Goal: Entertainment & Leisure: Consume media (video, audio)

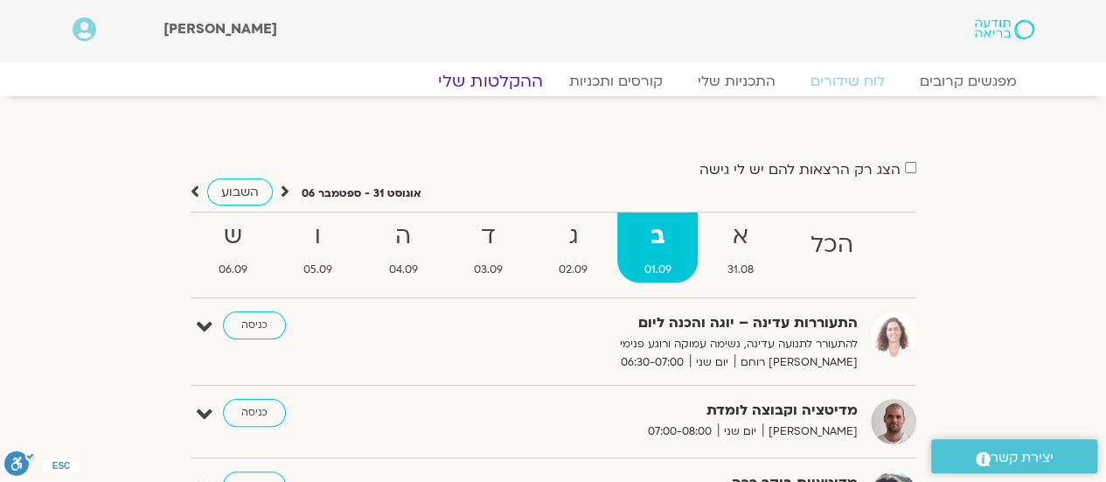
click at [490, 76] on link "ההקלטות שלי" at bounding box center [490, 81] width 147 height 21
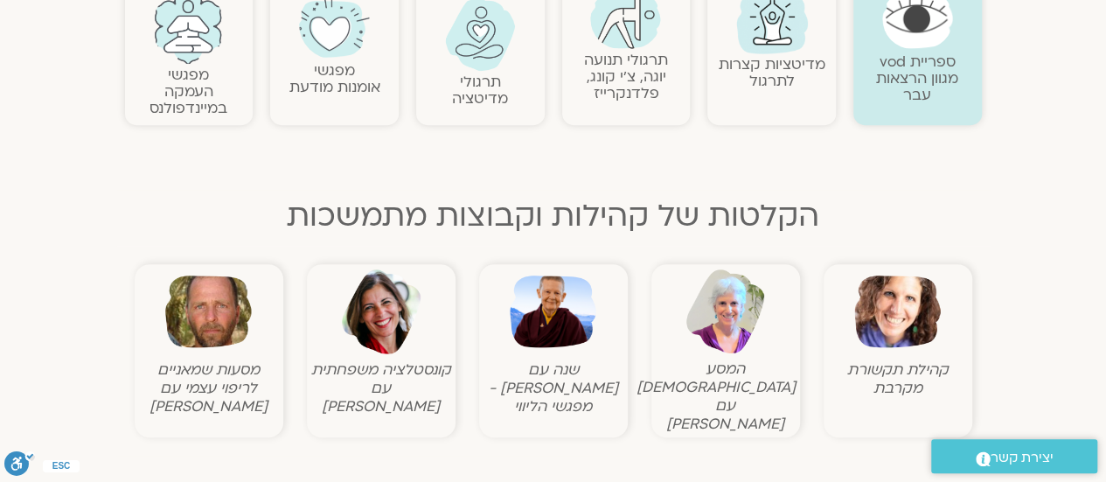
scroll to position [437, 0]
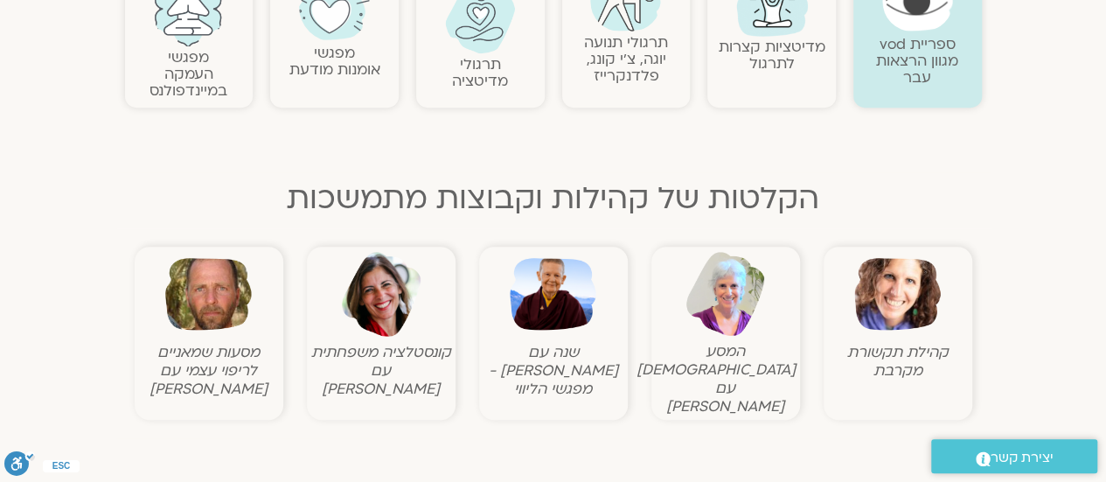
click at [554, 321] on img at bounding box center [553, 294] width 87 height 87
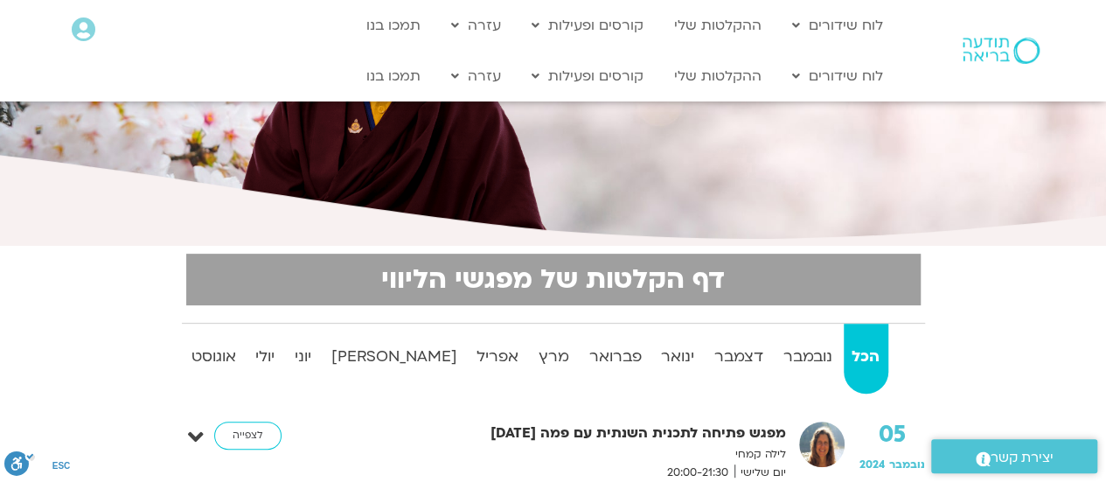
scroll to position [262, 0]
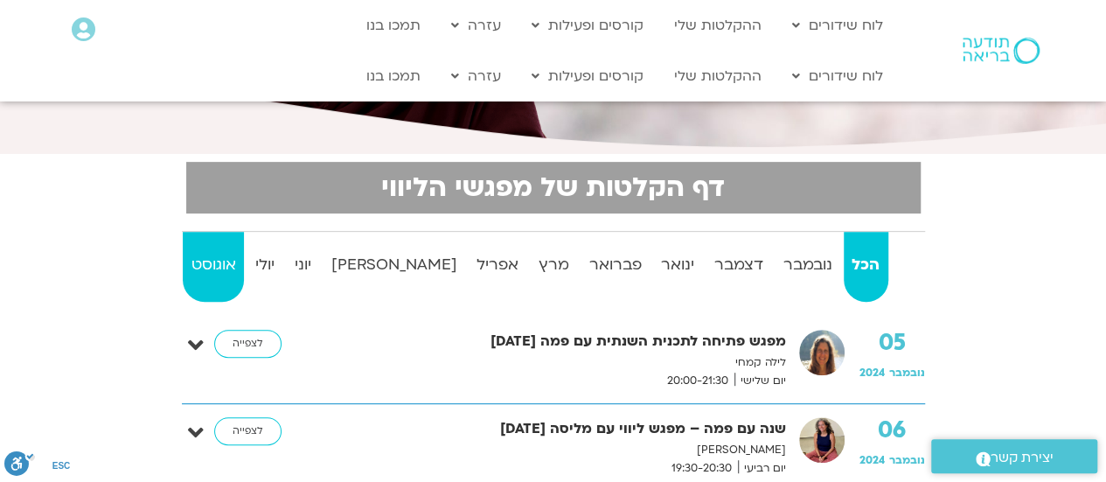
click at [219, 273] on strong "אוגוסט" at bounding box center [213, 265] width 61 height 26
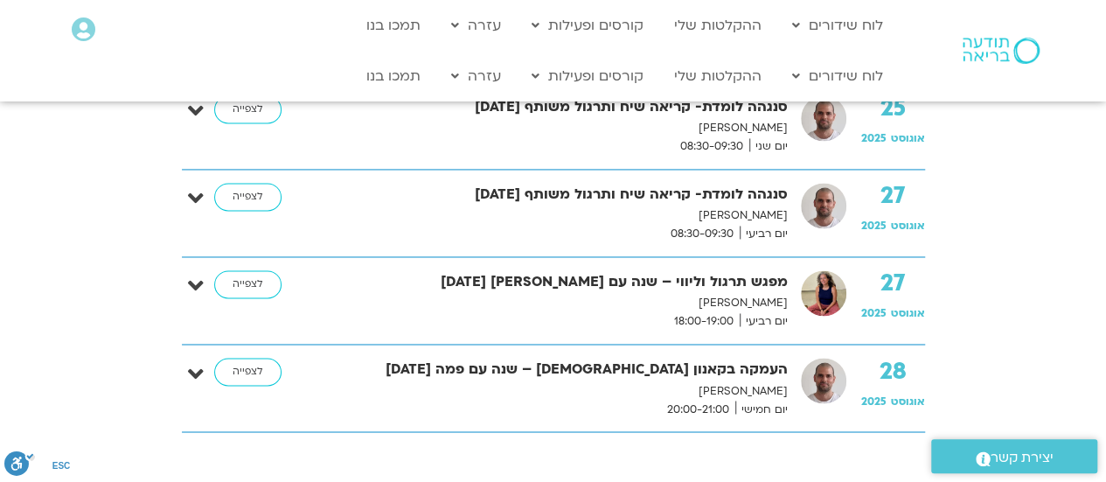
scroll to position [1312, 0]
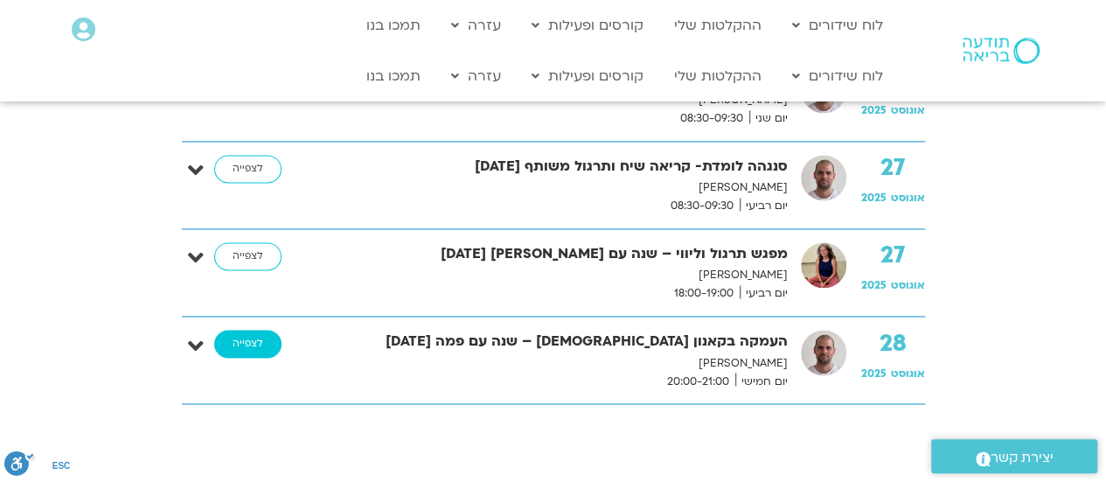
click at [254, 338] on link "לצפייה" at bounding box center [247, 344] width 67 height 28
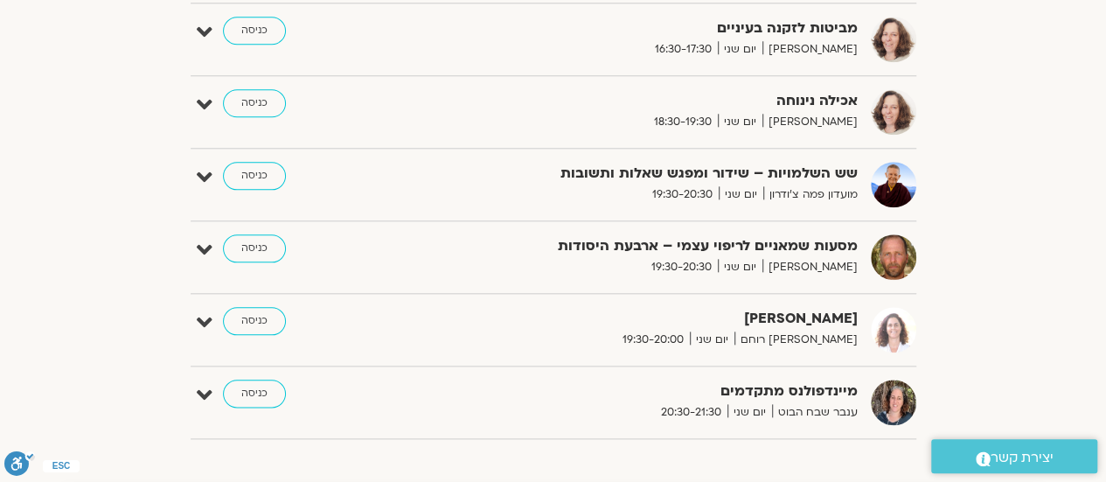
scroll to position [875, 0]
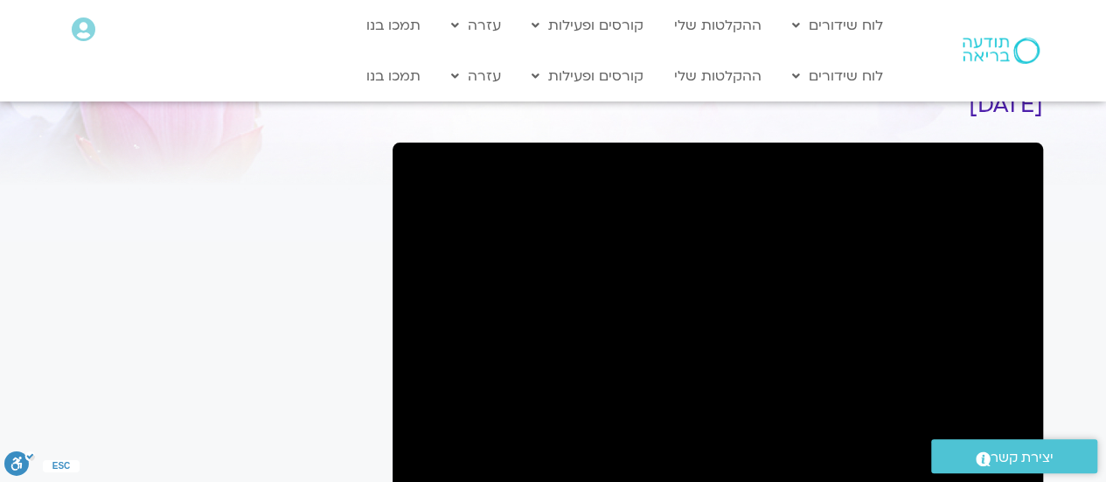
scroll to position [87, 0]
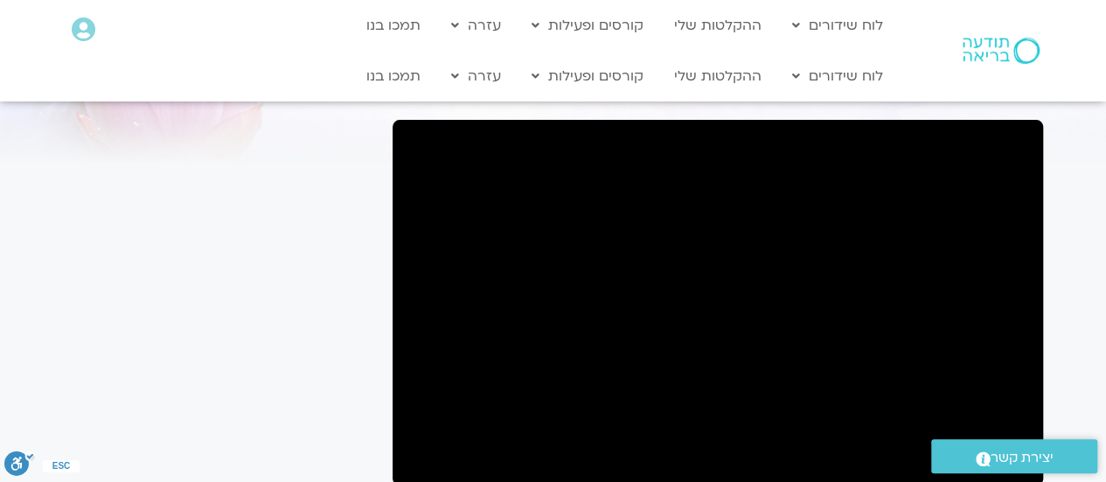
click at [1017, 436] on div ".st0{fill:#FFFFFF;} יצירת קשר" at bounding box center [1015, 456] width 184 height 52
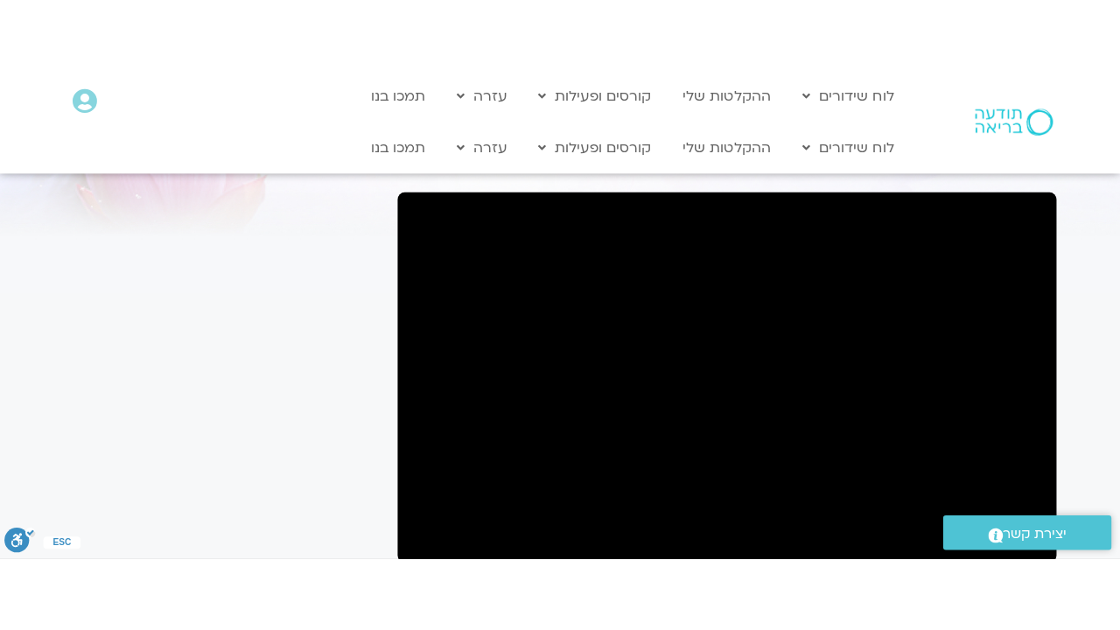
scroll to position [262, 0]
